Goal: Information Seeking & Learning: Learn about a topic

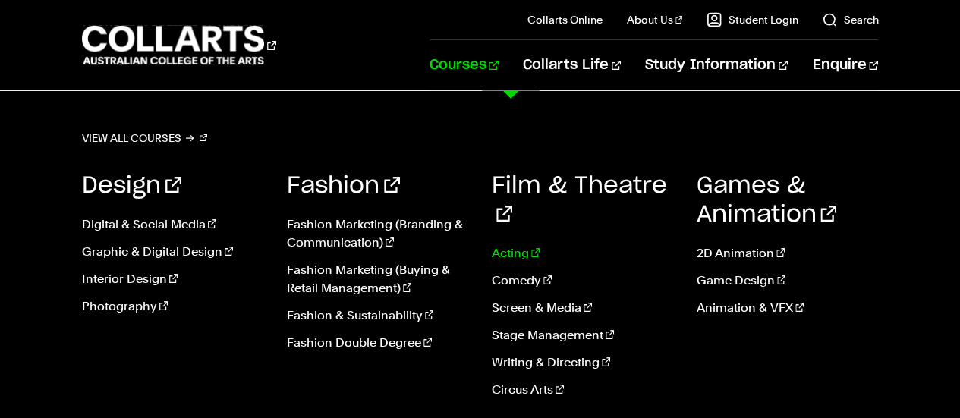
click at [513, 244] on link "Acting" at bounding box center [583, 253] width 182 height 18
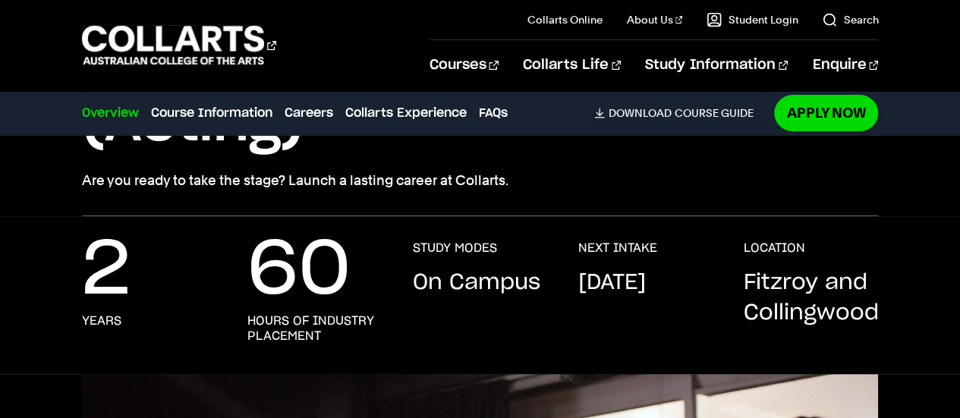
scroll to position [219, 0]
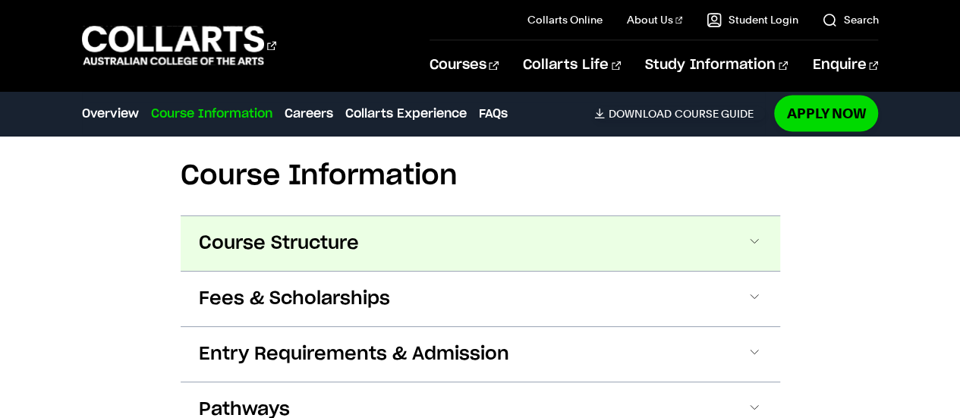
click at [724, 238] on button "Course Structure" at bounding box center [481, 243] width 600 height 55
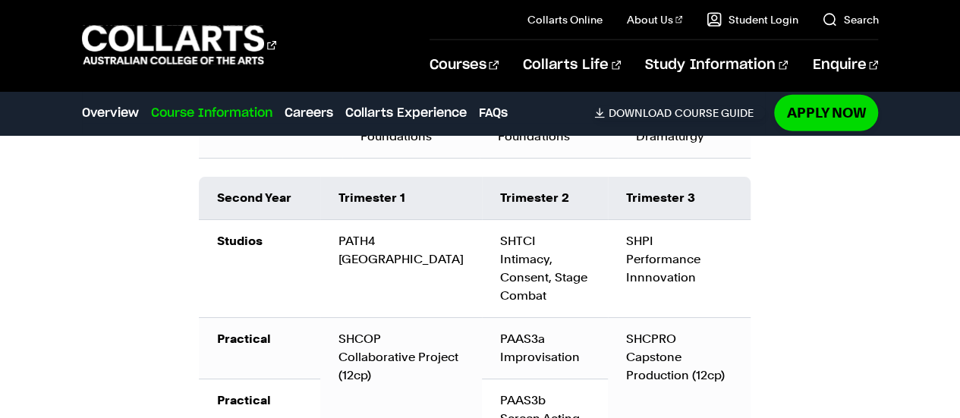
scroll to position [1993, 0]
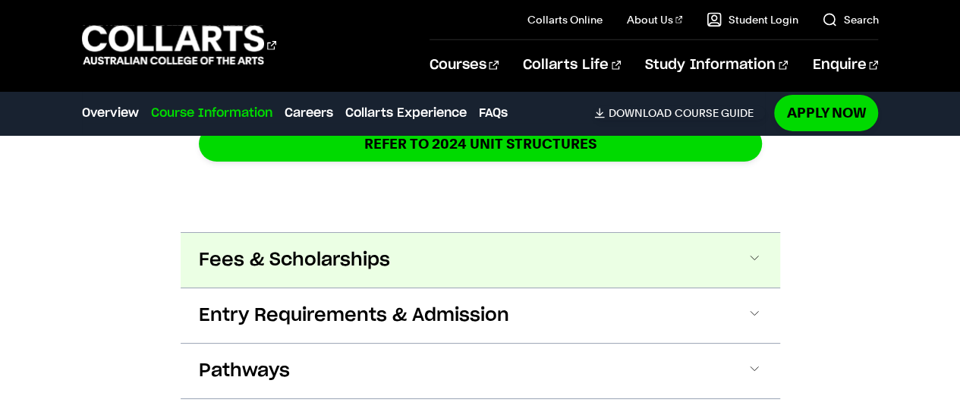
click at [392, 278] on button "Fees & Scholarships" at bounding box center [481, 260] width 600 height 55
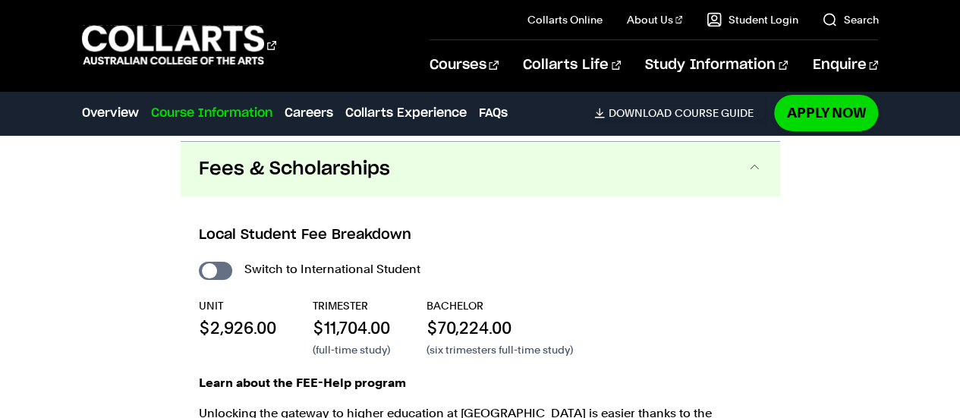
scroll to position [2526, 0]
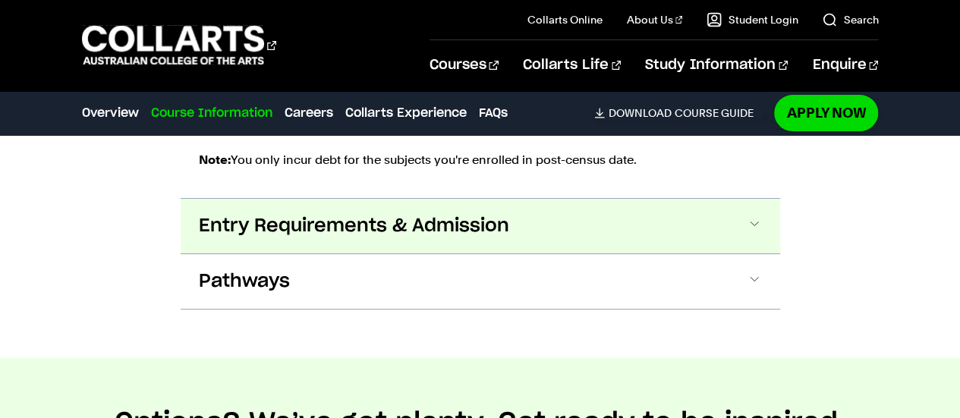
click at [296, 225] on span "Entry Requirements & Admission" at bounding box center [354, 226] width 311 height 24
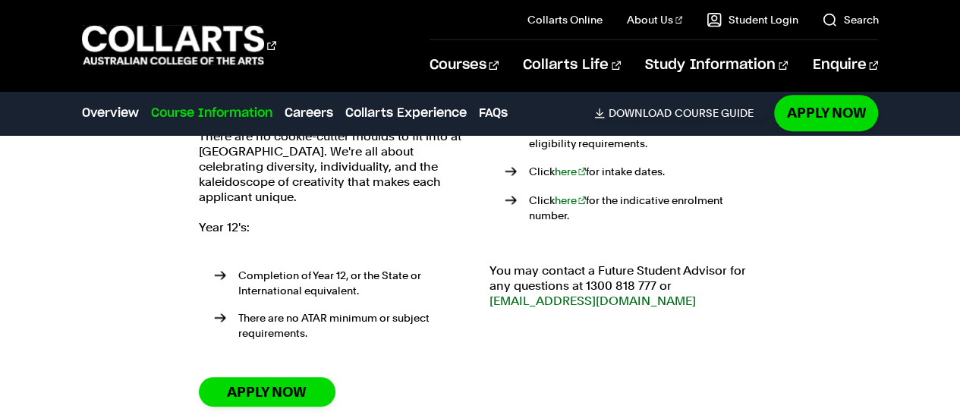
scroll to position [3275, 0]
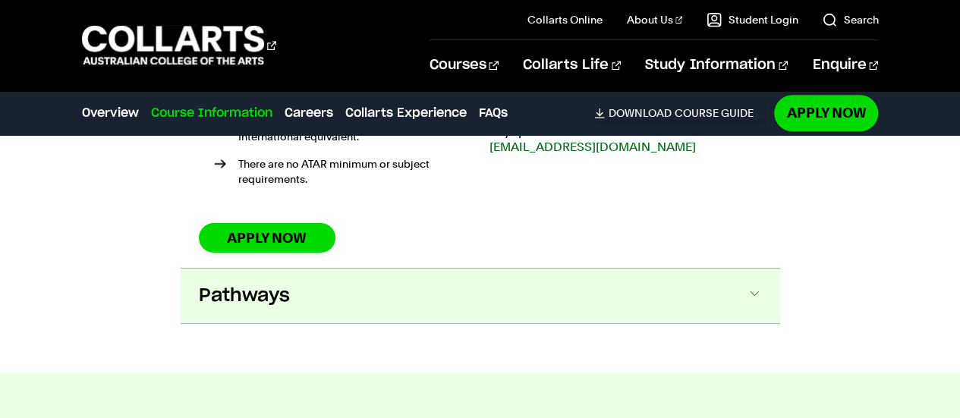
click at [266, 284] on span "Pathways" at bounding box center [244, 296] width 91 height 24
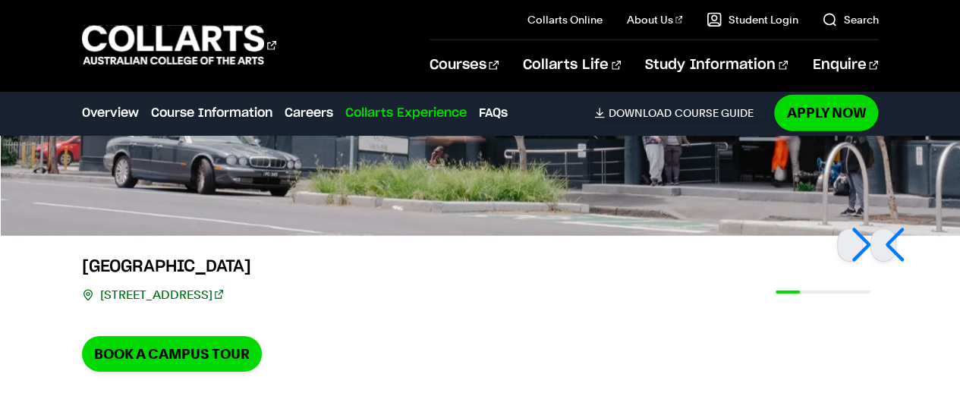
scroll to position [5181, 0]
